Goal: Information Seeking & Learning: Learn about a topic

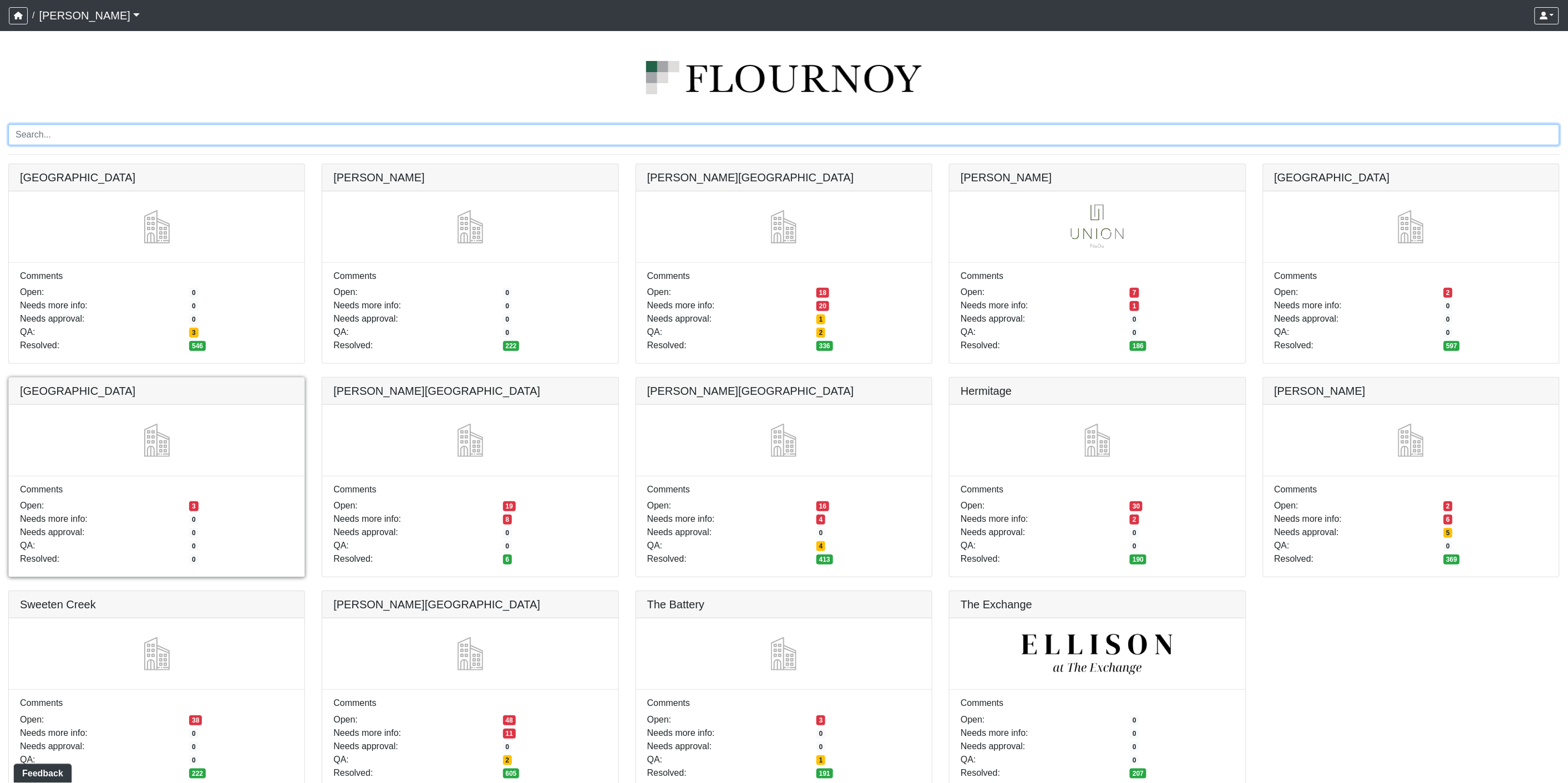
scroll to position [22, 0]
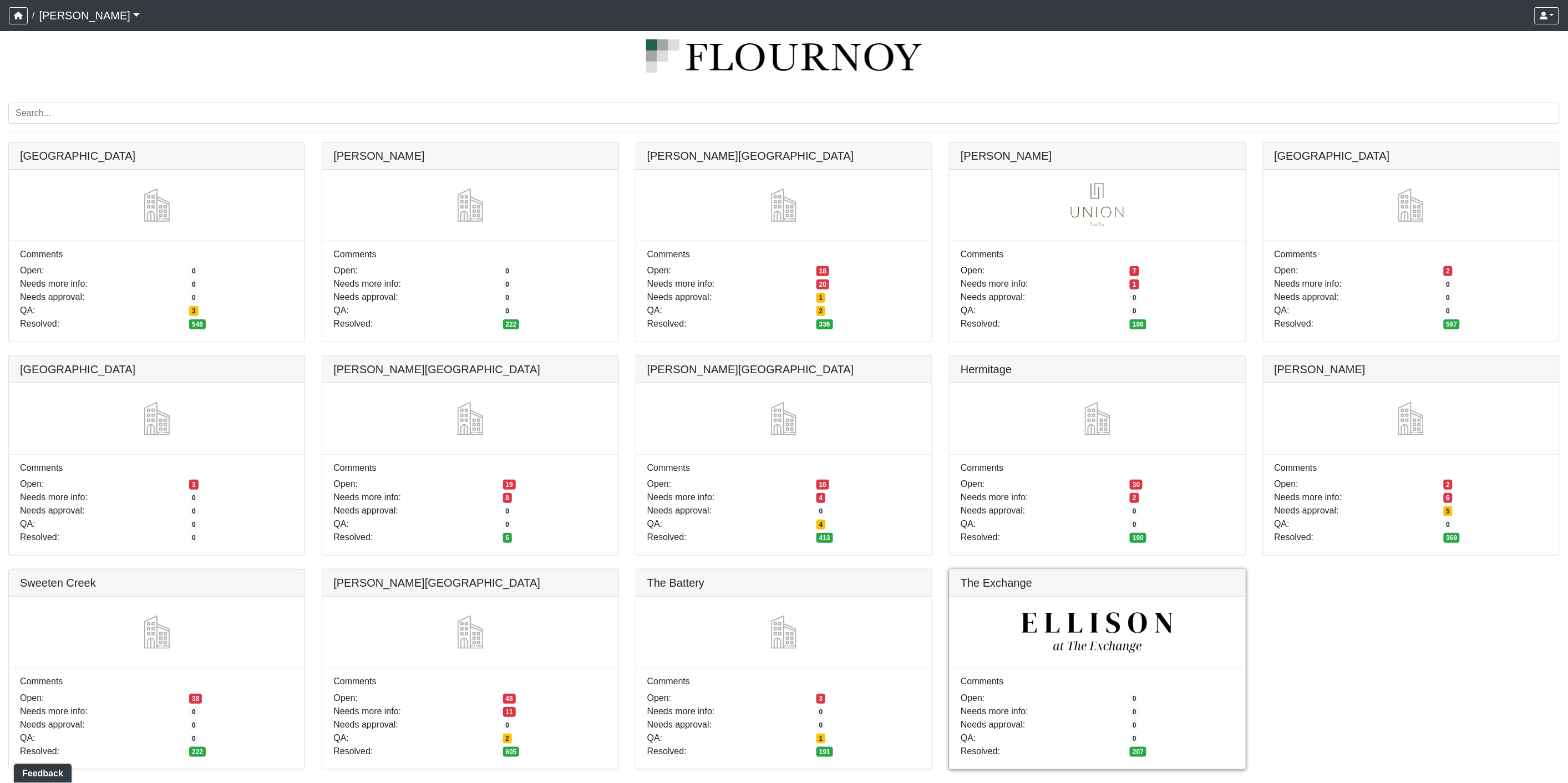
click at [1110, 570] on link at bounding box center [1097, 570] width 295 height 0
click at [1392, 143] on link at bounding box center [1411, 143] width 295 height 0
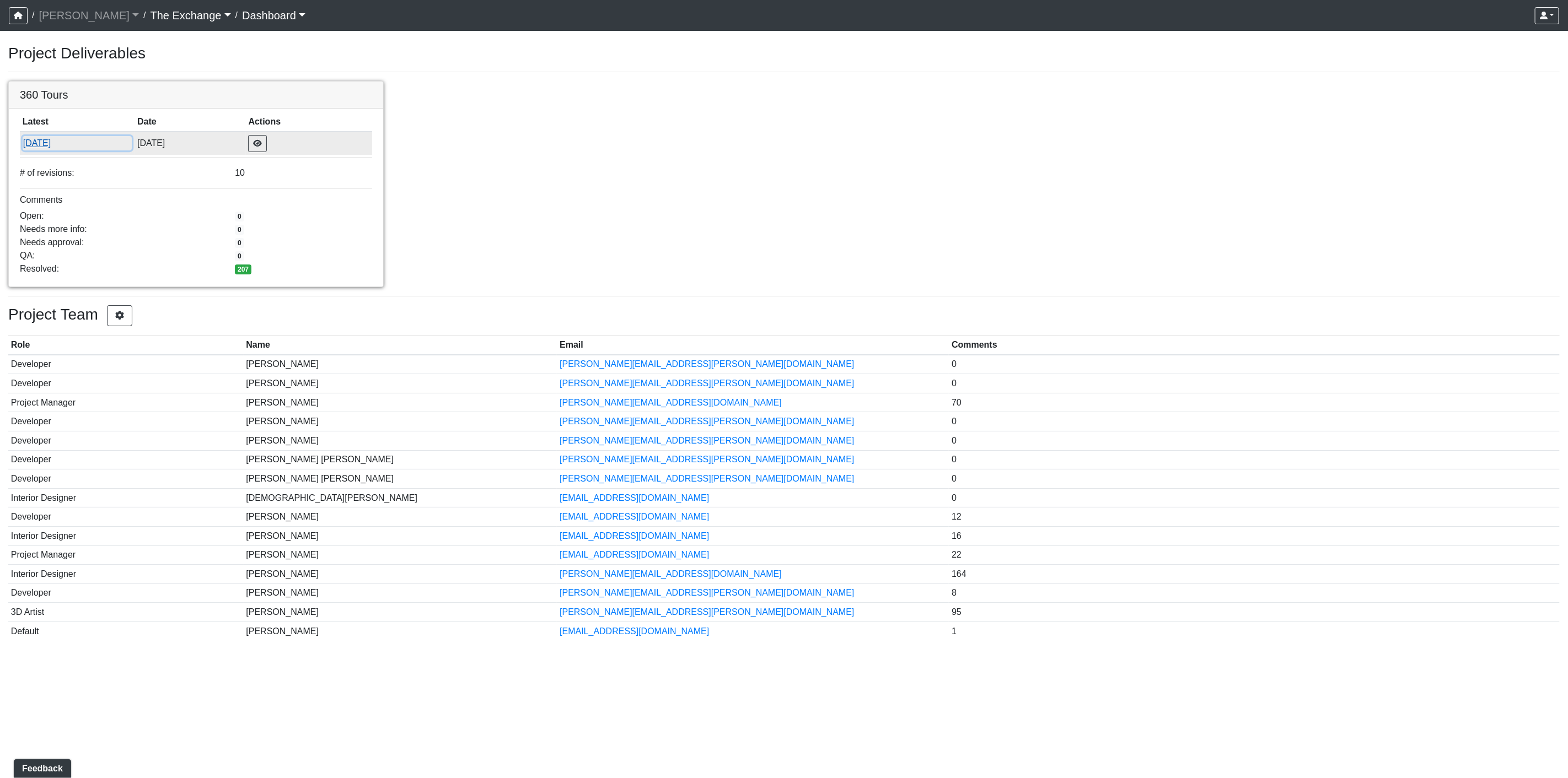
click at [48, 142] on button "[DATE]" at bounding box center [77, 143] width 110 height 14
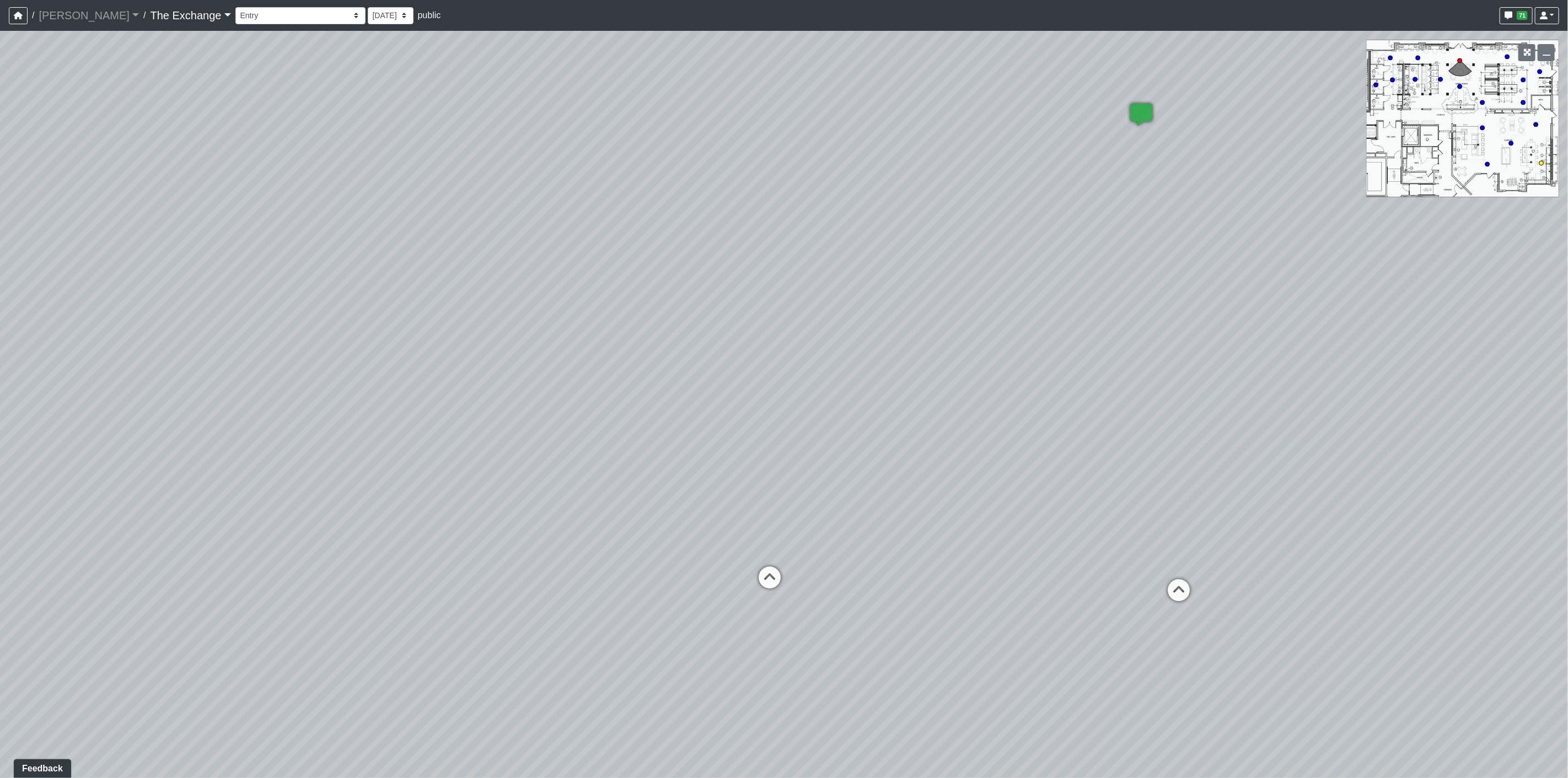
click at [1541, 162] on circle at bounding box center [1541, 163] width 4 height 4
drag, startPoint x: 1026, startPoint y: 316, endPoint x: 466, endPoint y: 303, distance: 560.2
click at [470, 303] on div "Loading... Storefront Counter 1 Loading... Seating Loading... Kitchen Counter L…" at bounding box center [784, 405] width 1568 height 748
drag, startPoint x: 972, startPoint y: 340, endPoint x: 444, endPoint y: 291, distance: 530.3
click at [434, 293] on div "Loading... Storefront Counter 1 Loading... Seating Loading... Kitchen Counter L…" at bounding box center [784, 405] width 1568 height 748
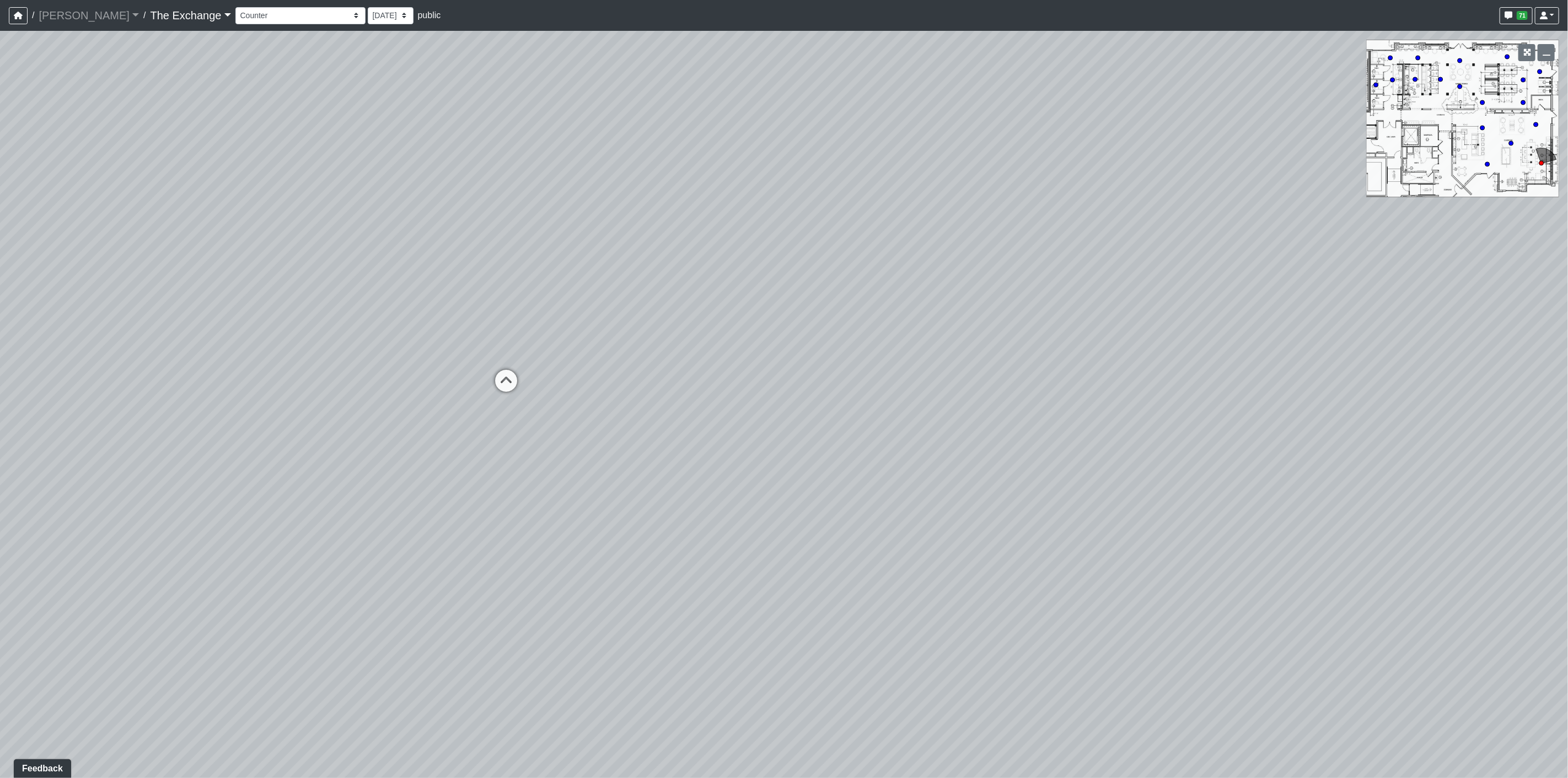
drag, startPoint x: 601, startPoint y: 232, endPoint x: 594, endPoint y: 226, distance: 9.2
click at [594, 226] on div "Loading... Storefront Counter 1 Loading... Seating Loading... Kitchen Counter L…" at bounding box center [784, 405] width 1568 height 748
drag, startPoint x: 735, startPoint y: 302, endPoint x: 520, endPoint y: 282, distance: 215.9
click at [520, 282] on div "Loading... Storefront Counter 1 Loading... Seating Loading... Kitchen Counter L…" at bounding box center [784, 405] width 1568 height 748
click at [218, 402] on icon at bounding box center [220, 407] width 33 height 33
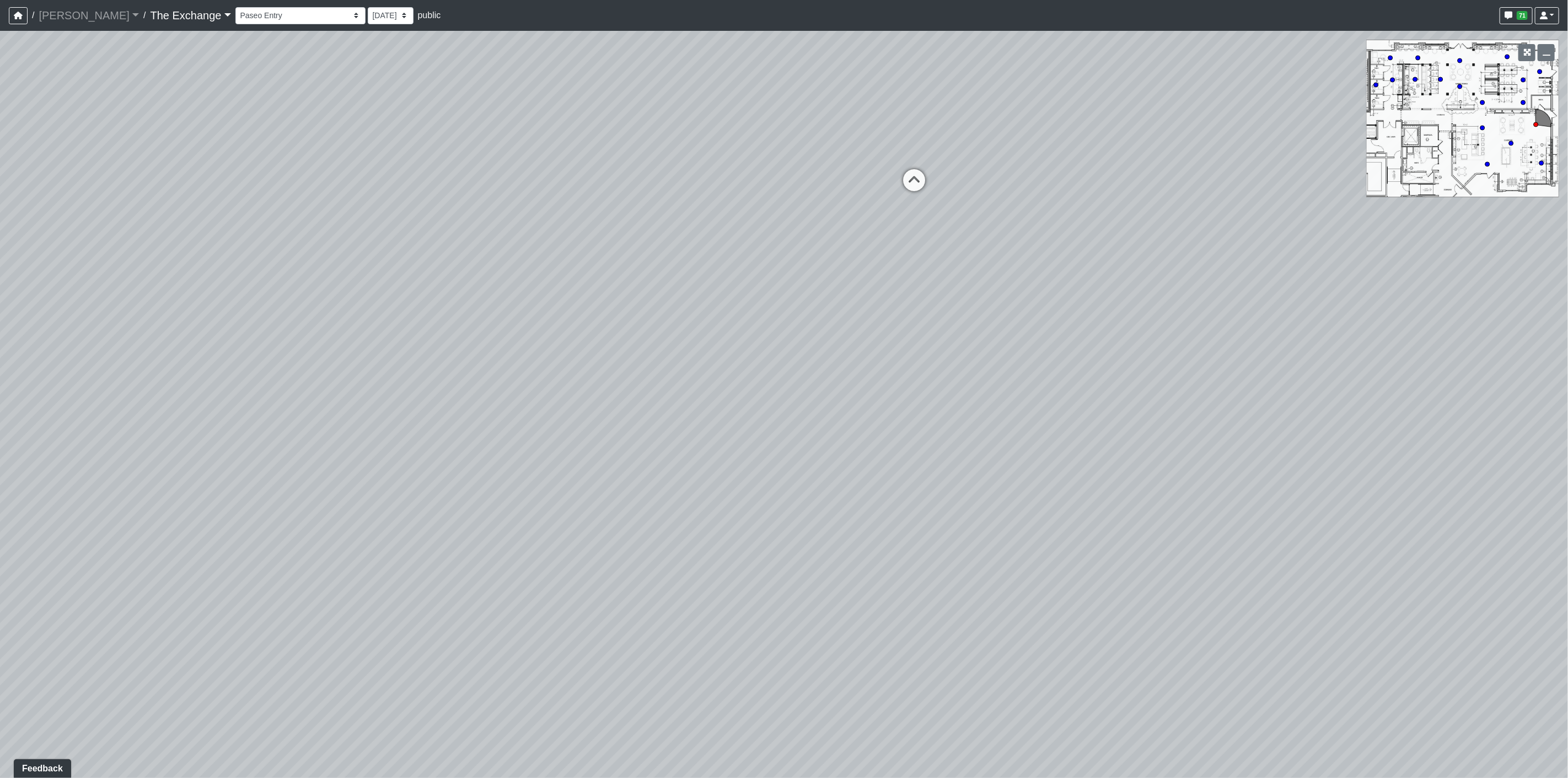
drag, startPoint x: 692, startPoint y: 356, endPoint x: 122, endPoint y: 386, distance: 570.8
click at [122, 386] on div "Loading... Storefront Counter 1 Loading... Seating Loading... Kitchen Counter L…" at bounding box center [784, 405] width 1568 height 748
drag, startPoint x: 756, startPoint y: 398, endPoint x: 304, endPoint y: 462, distance: 456.5
click at [304, 462] on div "Loading... Storefront Counter 1 Loading... Seating Loading... Kitchen Counter L…" at bounding box center [784, 405] width 1568 height 748
click at [974, 434] on icon at bounding box center [977, 438] width 33 height 33
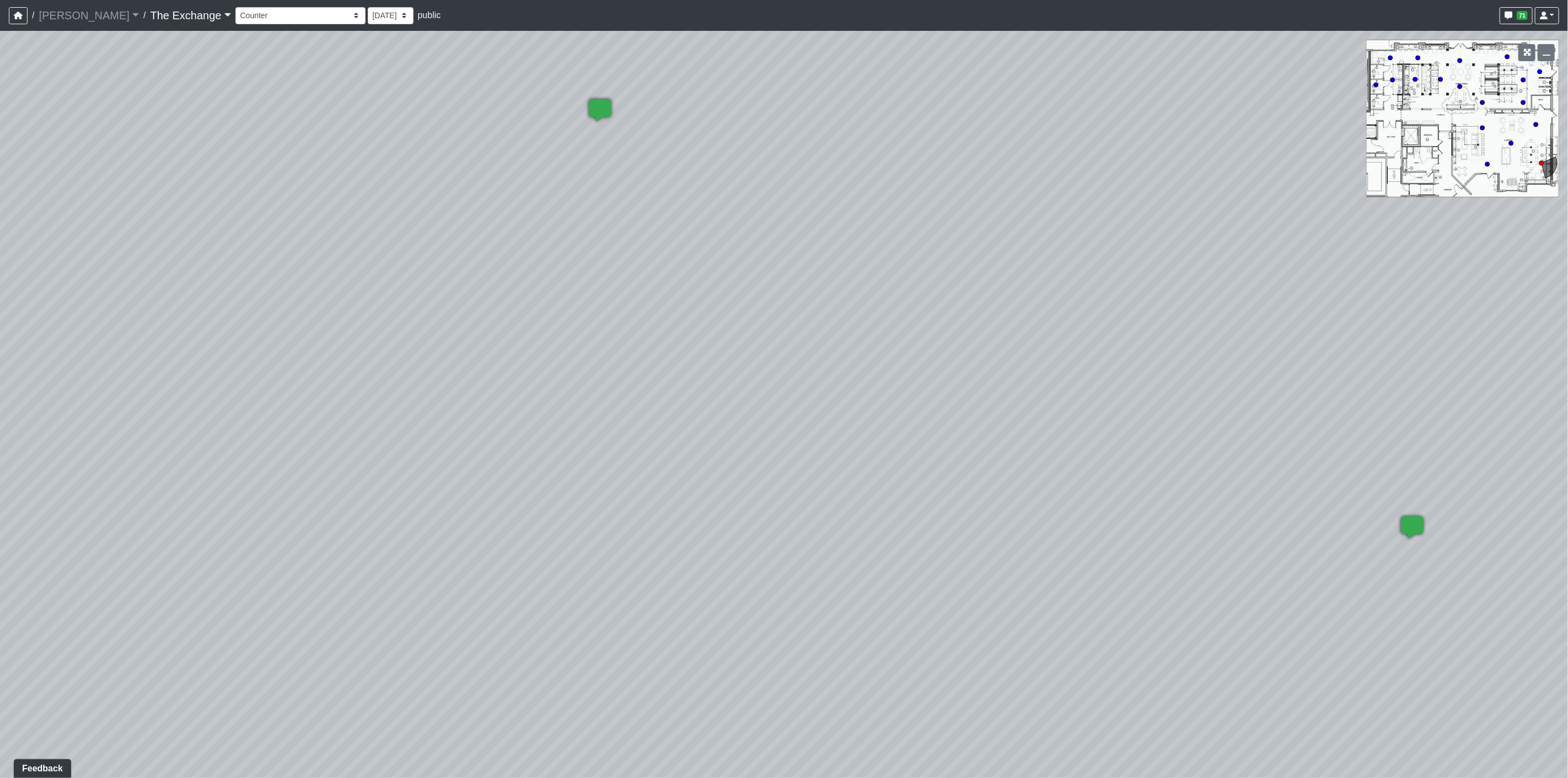
drag, startPoint x: 652, startPoint y: 511, endPoint x: 1379, endPoint y: 469, distance: 728.2
click at [1399, 466] on div "Loading... Storefront Counter 1 Loading... Seating Loading... Kitchen Counter L…" at bounding box center [784, 405] width 1568 height 748
drag, startPoint x: 638, startPoint y: 450, endPoint x: 959, endPoint y: 452, distance: 321.0
click at [959, 452] on div "Loading... Storefront Counter 1 Loading... Seating Loading... Kitchen Counter L…" at bounding box center [784, 405] width 1568 height 748
drag, startPoint x: 933, startPoint y: 520, endPoint x: 976, endPoint y: 530, distance: 44.1
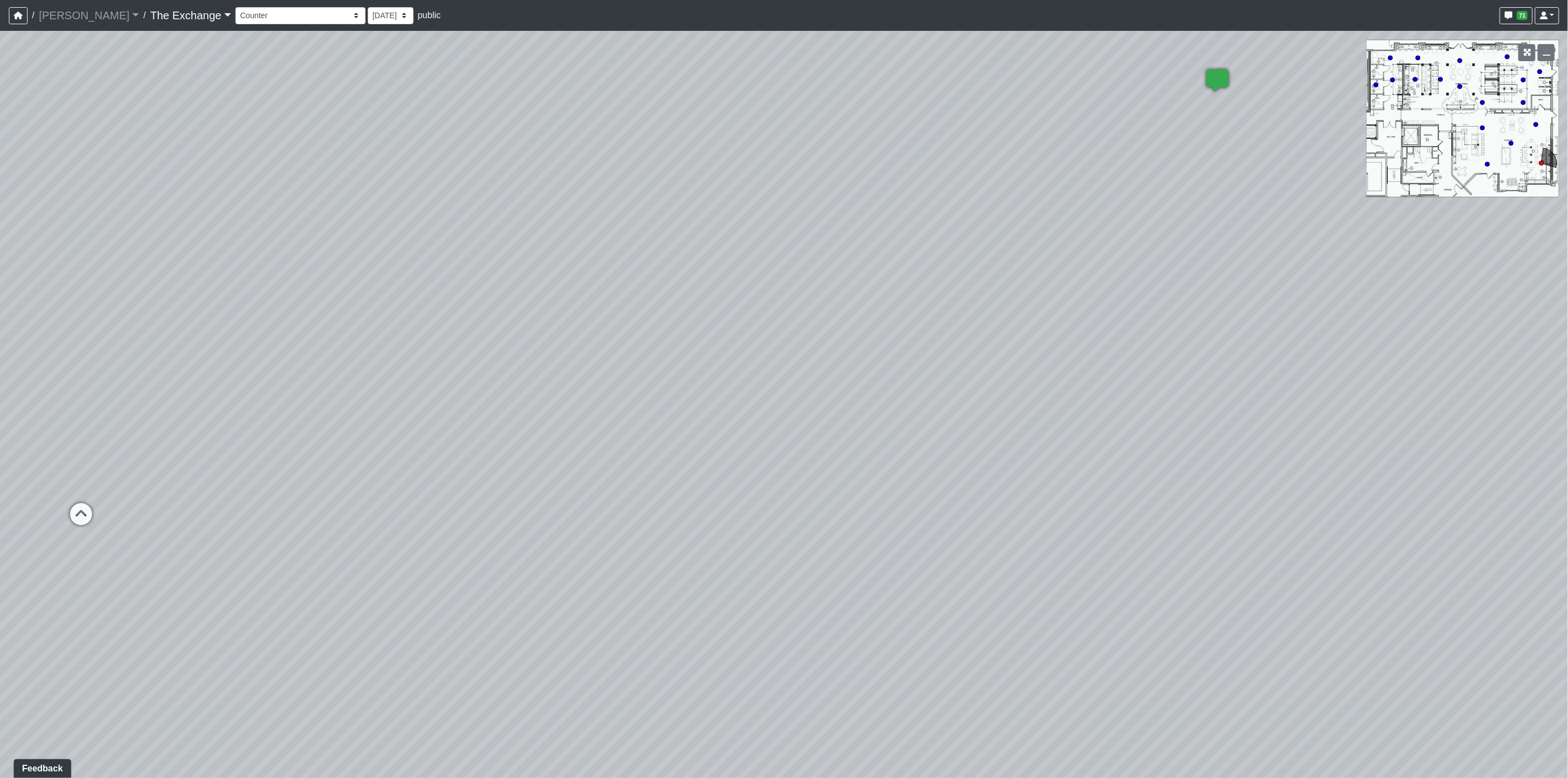
click at [976, 530] on div "Loading... Storefront Counter 1 Loading... Seating Loading... Kitchen Counter L…" at bounding box center [784, 405] width 1568 height 748
click at [85, 510] on icon at bounding box center [80, 519] width 33 height 33
drag, startPoint x: 968, startPoint y: 495, endPoint x: 355, endPoint y: 508, distance: 613.1
click at [335, 511] on div "Loading... Storefront Counter 1 Loading... Seating Loading... Kitchen Counter L…" at bounding box center [784, 405] width 1568 height 748
drag, startPoint x: 965, startPoint y: 504, endPoint x: 842, endPoint y: 557, distance: 133.9
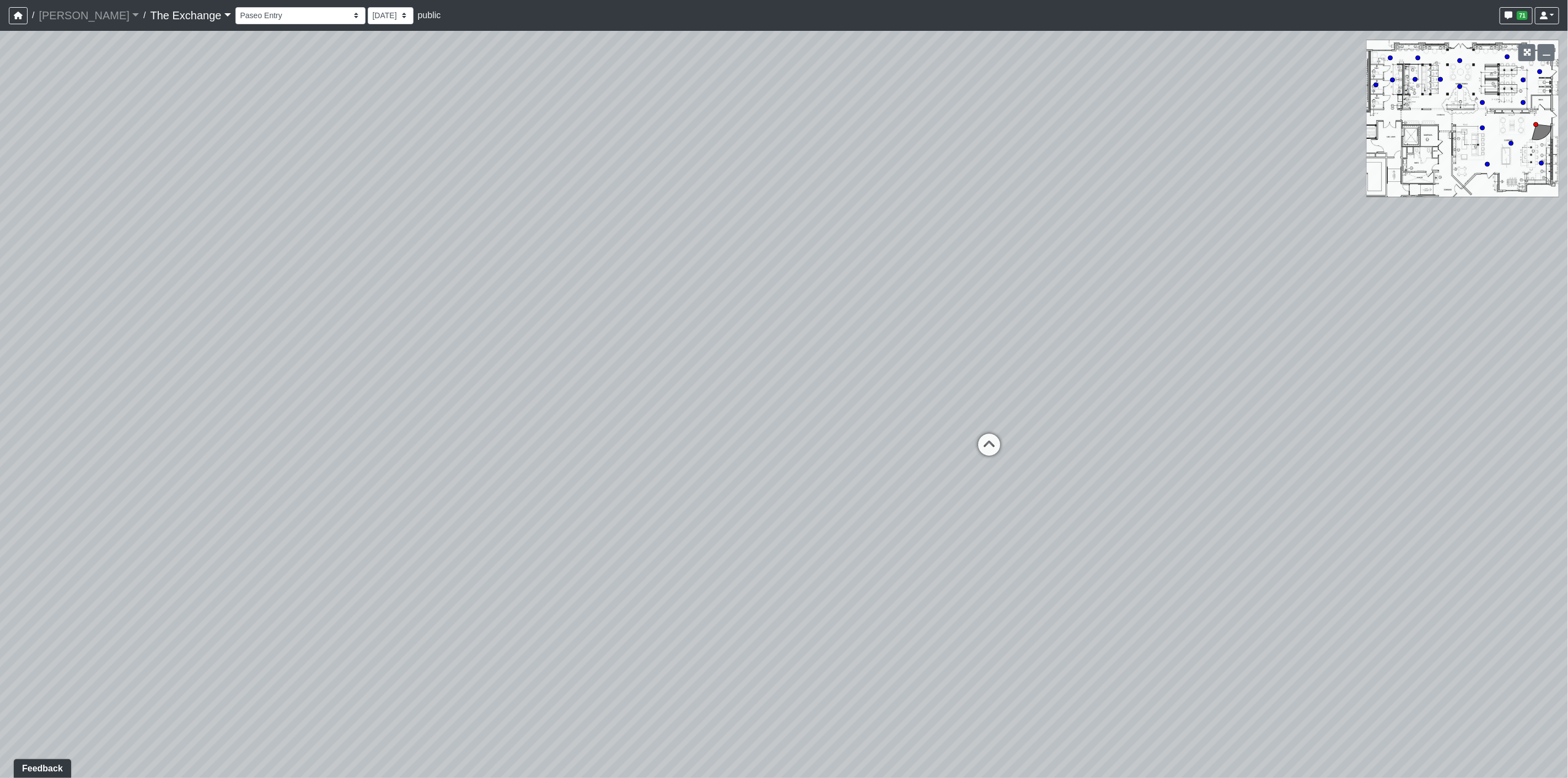
click at [842, 557] on div "Loading... Storefront Counter 1 Loading... Seating Loading... Kitchen Counter L…" at bounding box center [784, 405] width 1568 height 748
drag, startPoint x: 797, startPoint y: 531, endPoint x: 853, endPoint y: 451, distance: 97.7
click at [853, 451] on div "Loading... Storefront Counter 1 Loading... Seating Loading... Kitchen Counter L…" at bounding box center [784, 405] width 1568 height 748
click at [236, 13] on select "Counter Fireplace Paseo Entry Pool Courtyard Entry Pool Table Clubroom Entry En…" at bounding box center [300, 16] width 130 height 17
click at [171, 20] on link "The Exchange" at bounding box center [190, 15] width 80 height 22
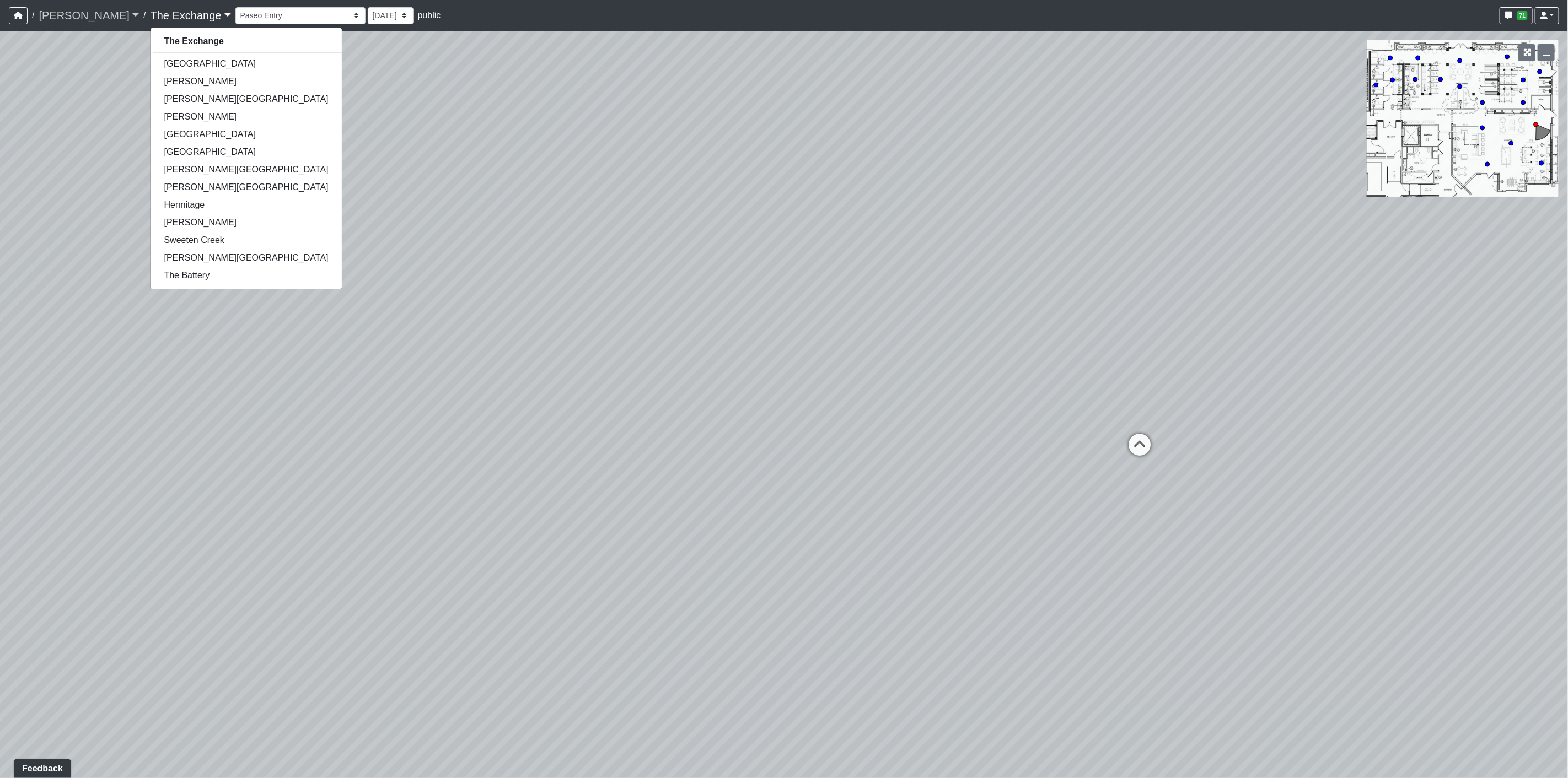
click at [50, 22] on link "[PERSON_NAME]" at bounding box center [89, 15] width 101 height 22
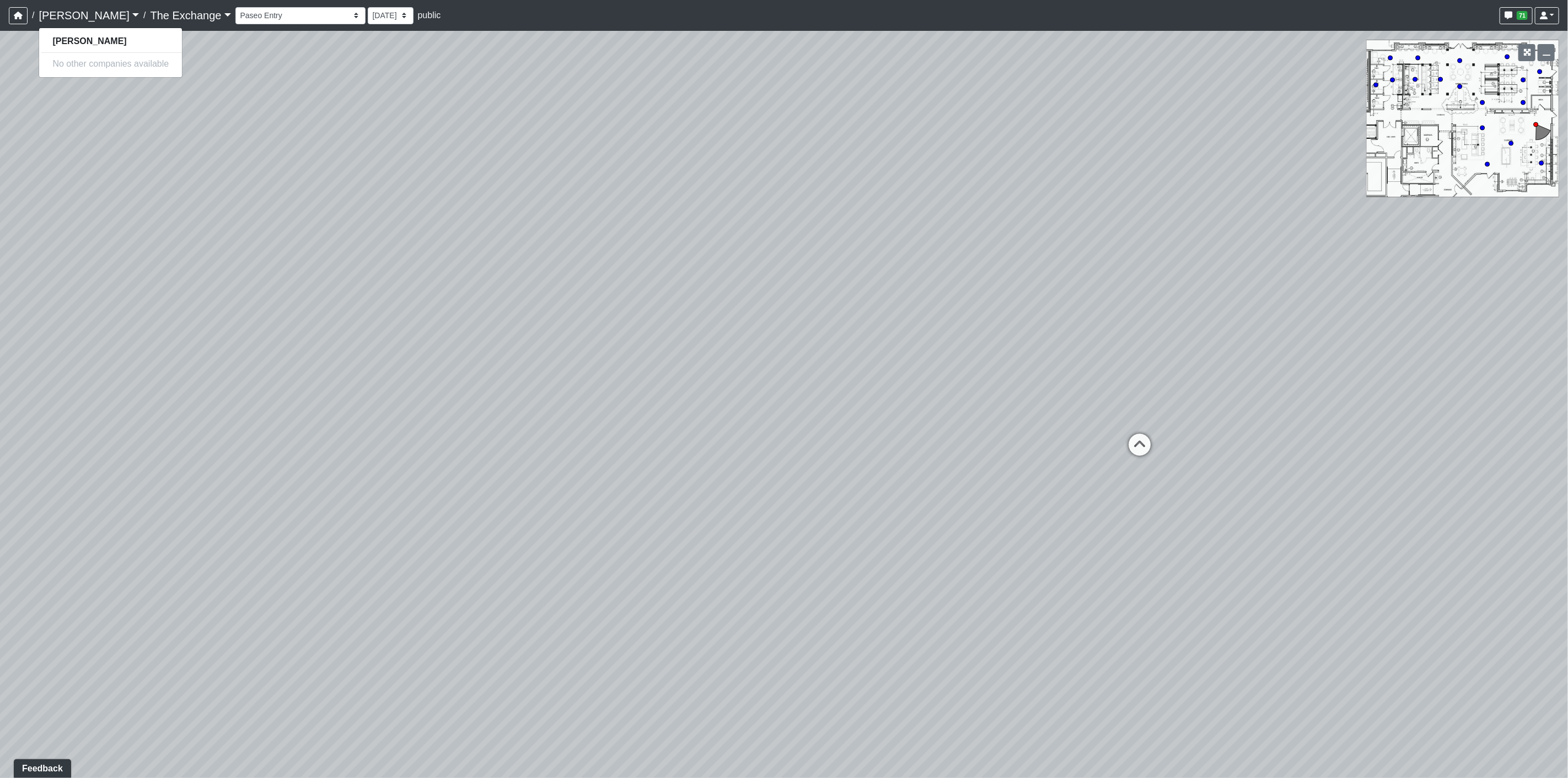
click at [85, 9] on link "[PERSON_NAME]" at bounding box center [89, 15] width 101 height 22
select select "3Ws6ZCneDxtNa7ojBZFc8B"
